Goal: Find specific page/section: Find specific page/section

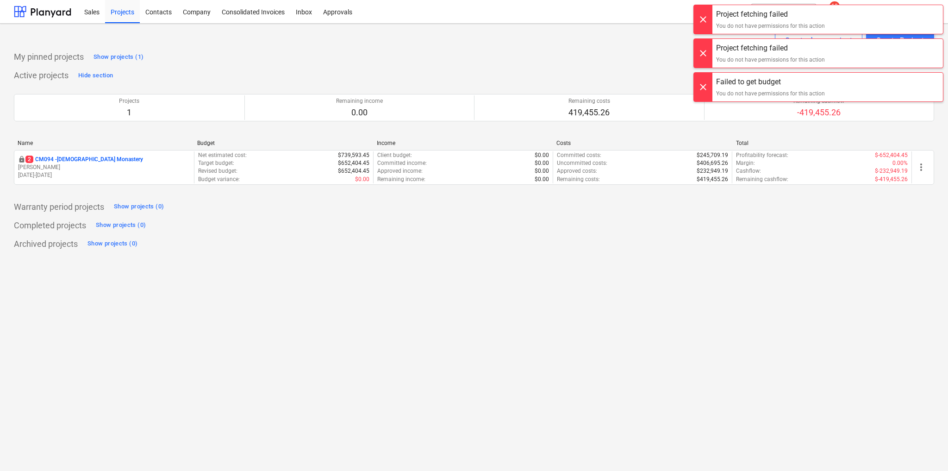
click at [702, 84] on div at bounding box center [703, 87] width 19 height 29
click at [704, 56] on div at bounding box center [703, 53] width 19 height 29
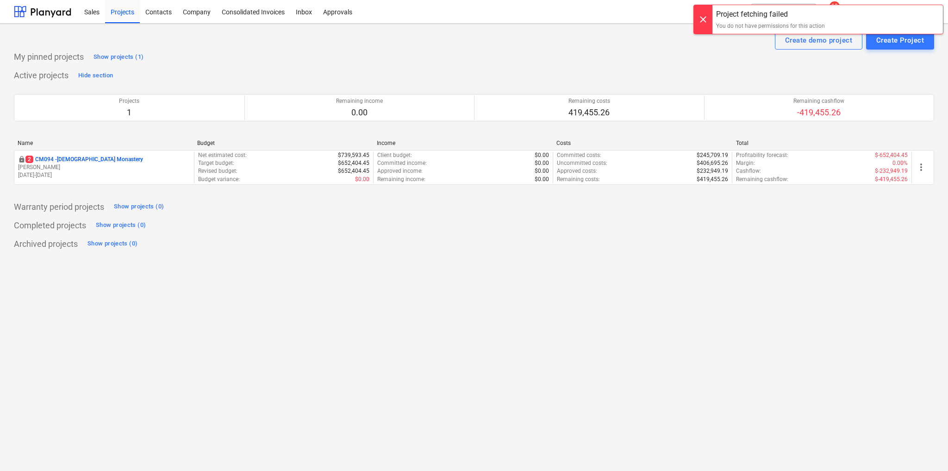
click at [701, 16] on div at bounding box center [703, 19] width 19 height 29
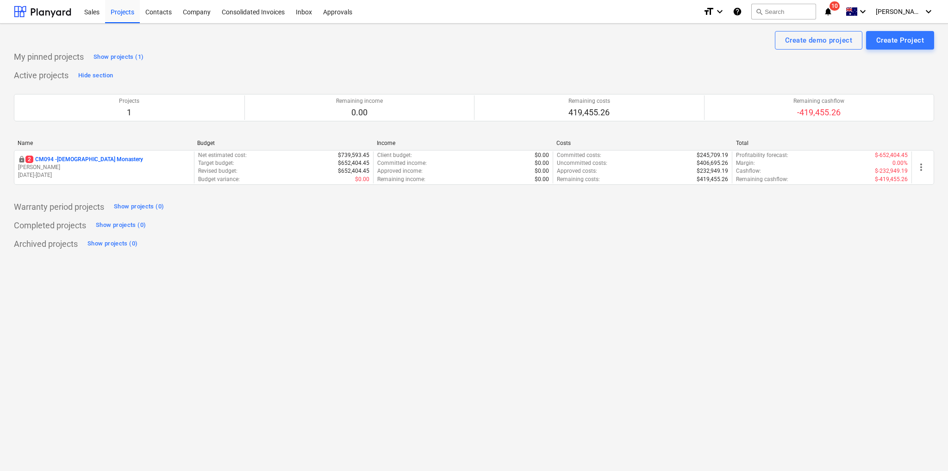
click at [833, 11] on icon "notifications" at bounding box center [827, 11] width 9 height 11
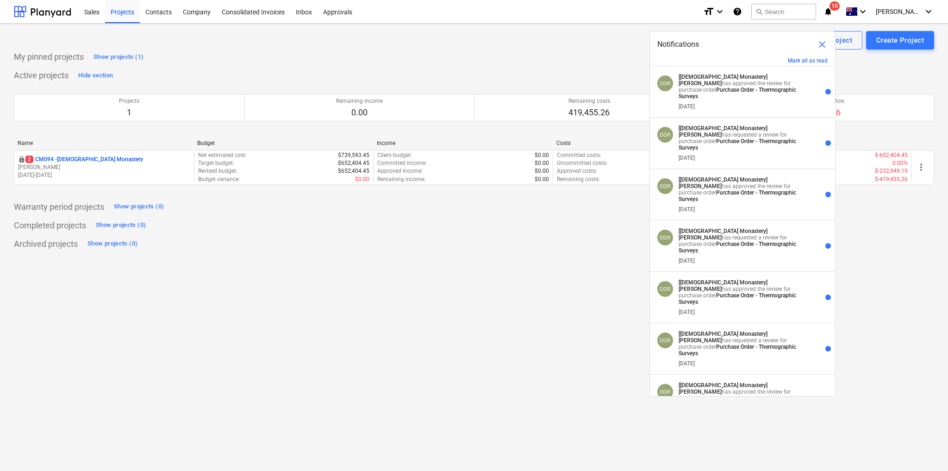
drag, startPoint x: 312, startPoint y: 281, endPoint x: 304, endPoint y: 283, distance: 9.1
click at [312, 281] on div "Create demo project Create Project My pinned projects Show projects (1) Active …" at bounding box center [474, 247] width 948 height 447
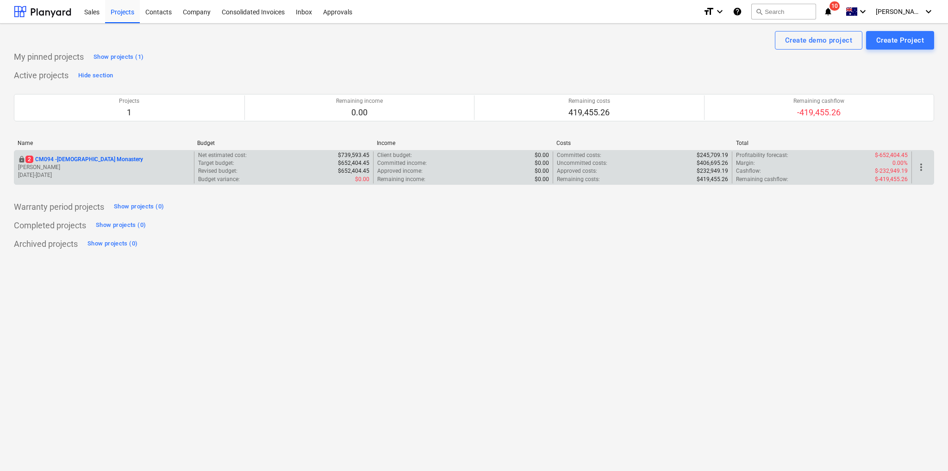
click at [78, 155] on p "2 CM094 - [GEOGRAPHIC_DATA]" at bounding box center [84, 159] width 118 height 8
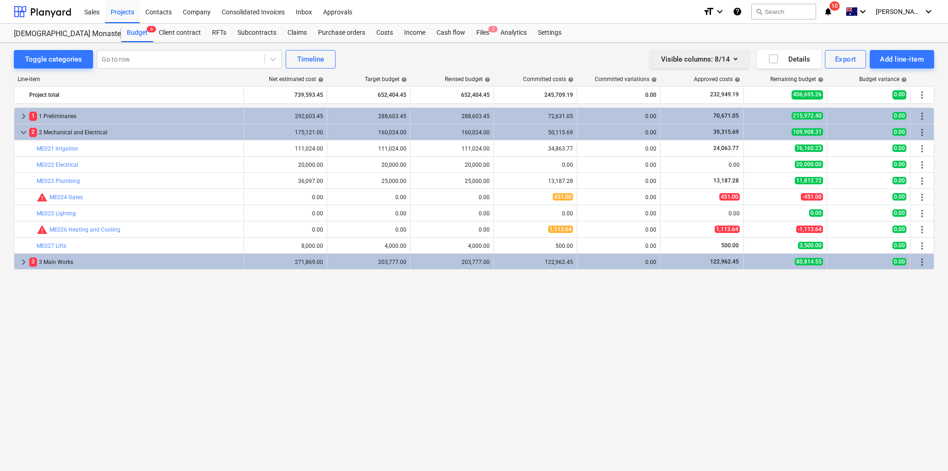
click at [743, 60] on button "Visible columns : 8/14" at bounding box center [699, 59] width 99 height 19
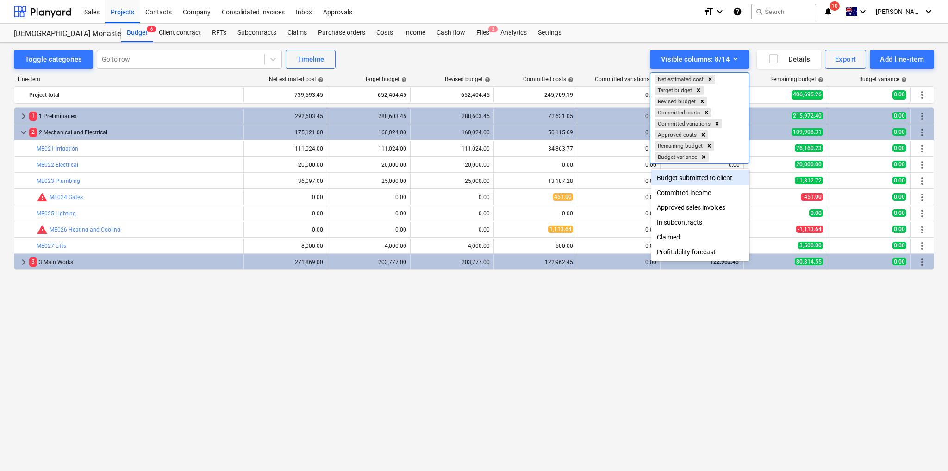
click at [696, 180] on div "Budget submitted to client" at bounding box center [700, 177] width 98 height 15
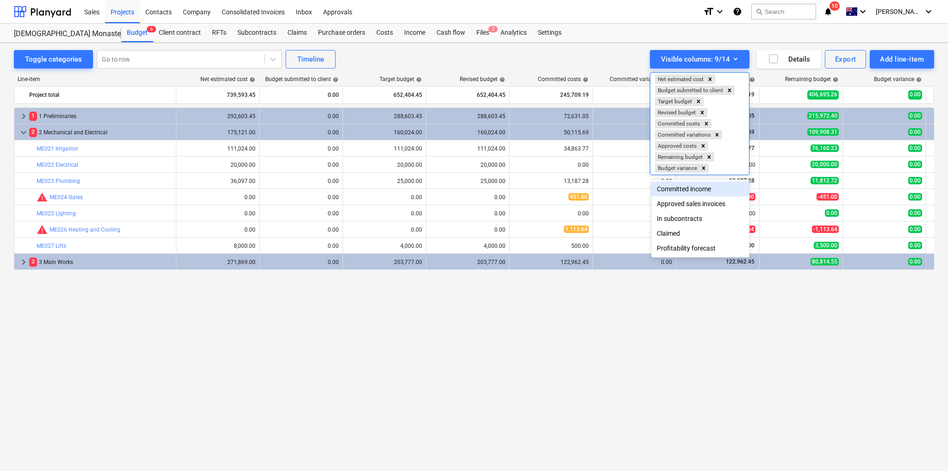
click at [392, 322] on div at bounding box center [474, 235] width 948 height 471
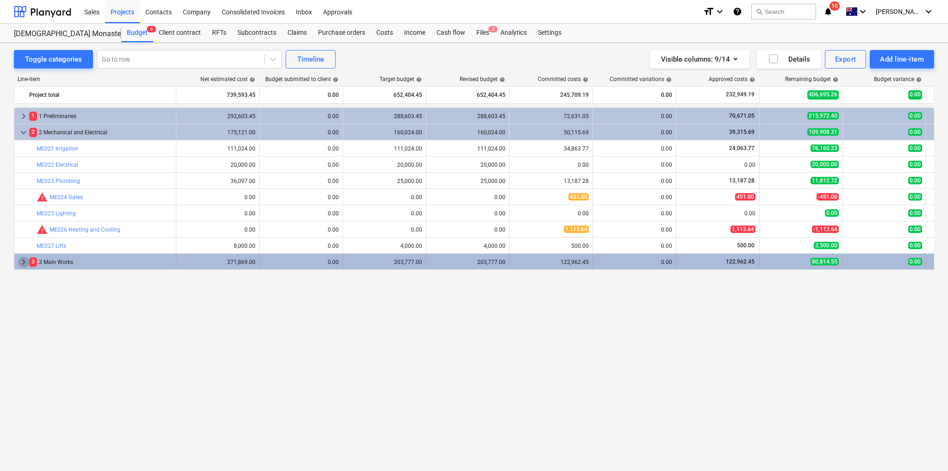
click at [22, 260] on span "keyboard_arrow_right" at bounding box center [23, 261] width 11 height 11
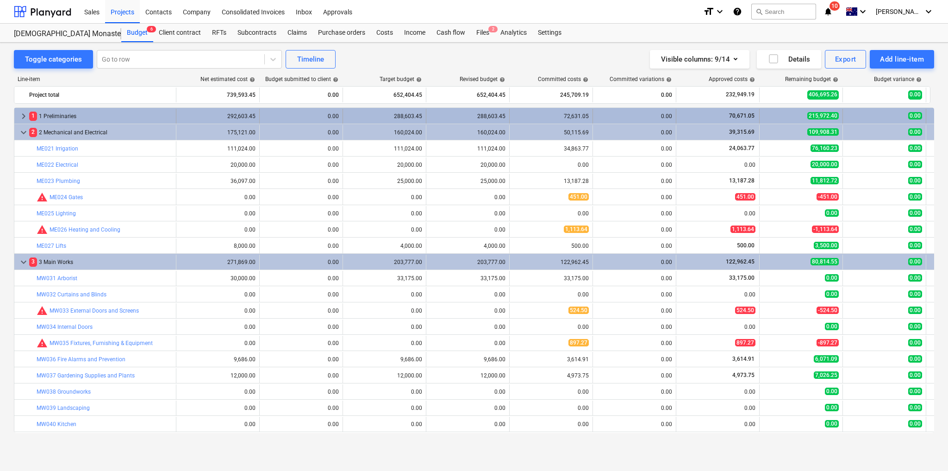
click at [21, 113] on span "keyboard_arrow_right" at bounding box center [23, 116] width 11 height 11
